Goal: Information Seeking & Learning: Learn about a topic

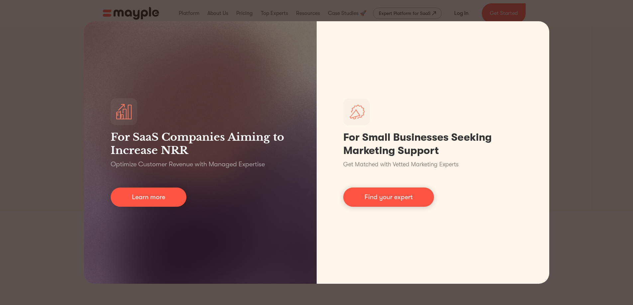
click at [53, 183] on div "For SaaS Companies Aiming to Increase NRR Optimize Customer Revenue with Manage…" at bounding box center [316, 152] width 633 height 305
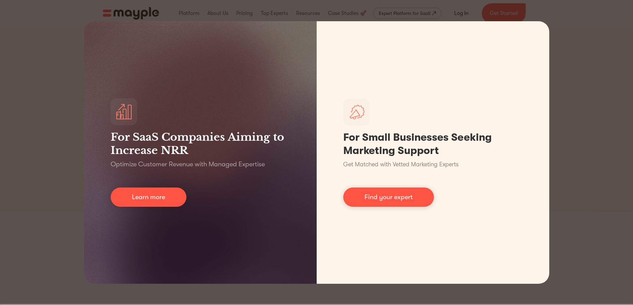
click at [63, 112] on div "For SaaS Companies Aiming to Increase NRR Optimize Customer Revenue with Manage…" at bounding box center [316, 152] width 633 height 305
click at [614, 29] on div "For SaaS Companies Aiming to Increase NRR Optimize Customer Revenue with Manage…" at bounding box center [316, 152] width 633 height 305
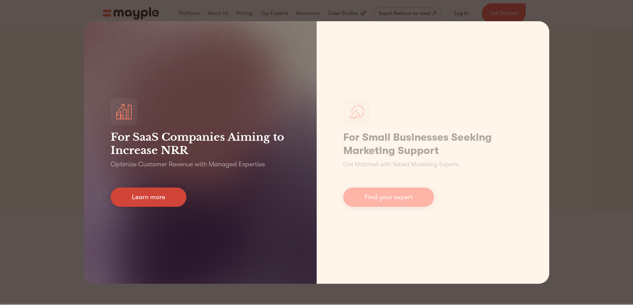
click at [149, 196] on link "Learn more" at bounding box center [149, 197] width 76 height 19
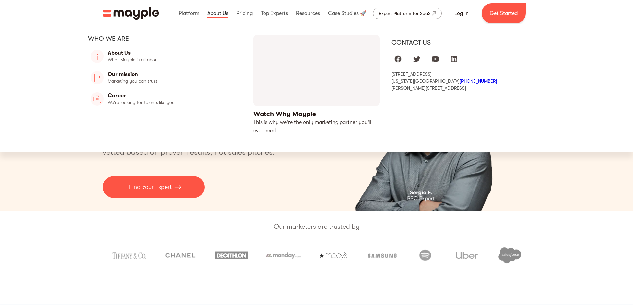
click at [218, 13] on link at bounding box center [218, 13] width 24 height 21
